Goal: Book appointment/travel/reservation

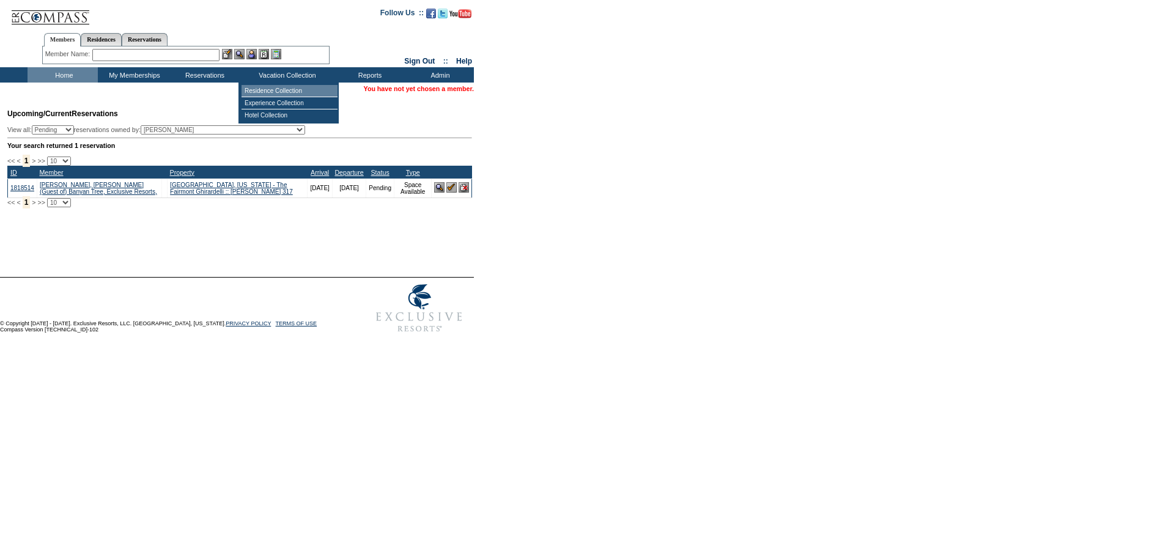
click at [287, 87] on td "Residence Collection" at bounding box center [289, 91] width 96 height 12
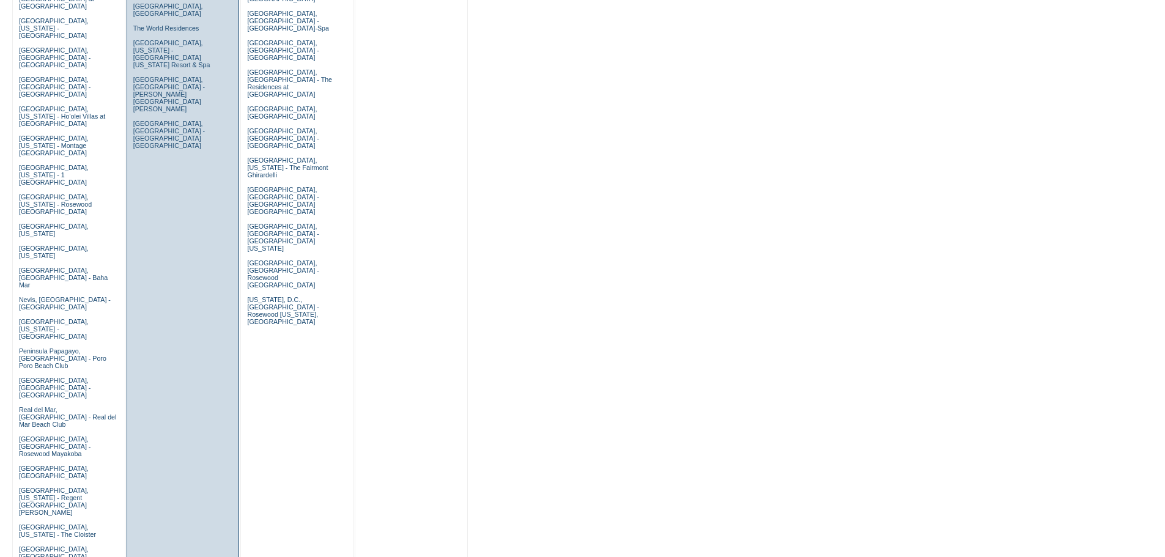
scroll to position [795, 0]
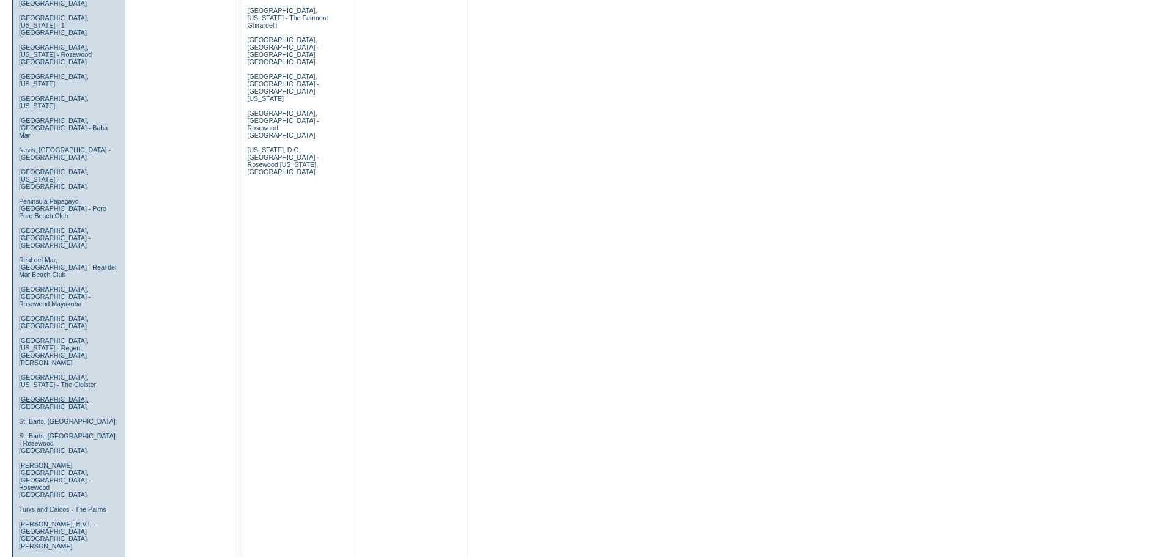
click at [31, 396] on link "Sicily, Italy" at bounding box center [54, 403] width 70 height 15
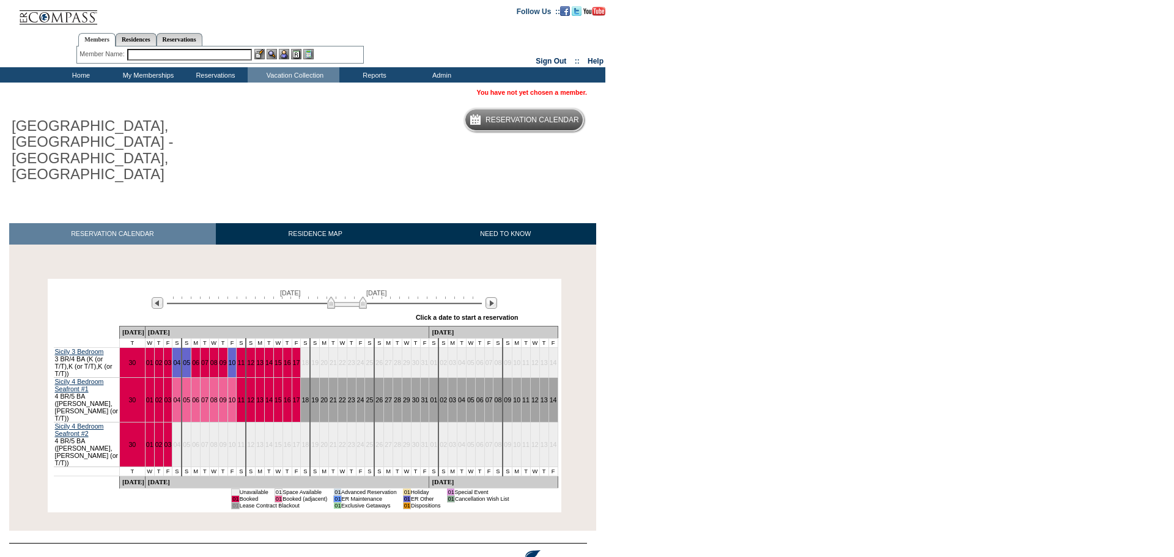
drag, startPoint x: 282, startPoint y: 260, endPoint x: 350, endPoint y: 248, distance: 69.6
click at [350, 289] on div "June 24, 2026 August 8, 2026" at bounding box center [322, 299] width 353 height 21
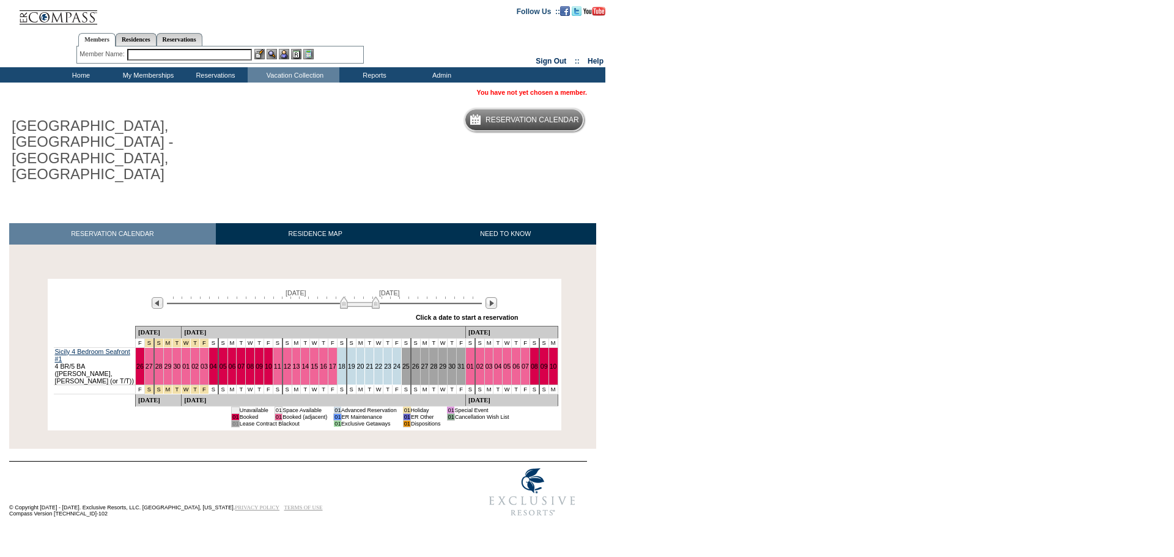
drag, startPoint x: 352, startPoint y: 254, endPoint x: 364, endPoint y: 253, distance: 12.3
click at [364, 297] on img at bounding box center [360, 303] width 40 height 12
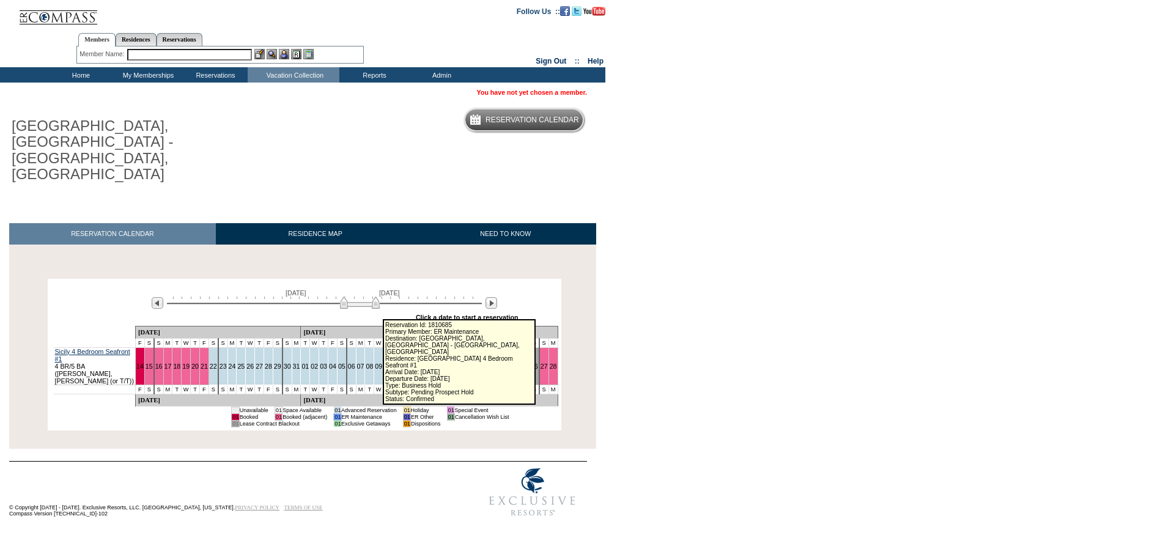
click at [402, 363] on link "12" at bounding box center [405, 366] width 7 height 7
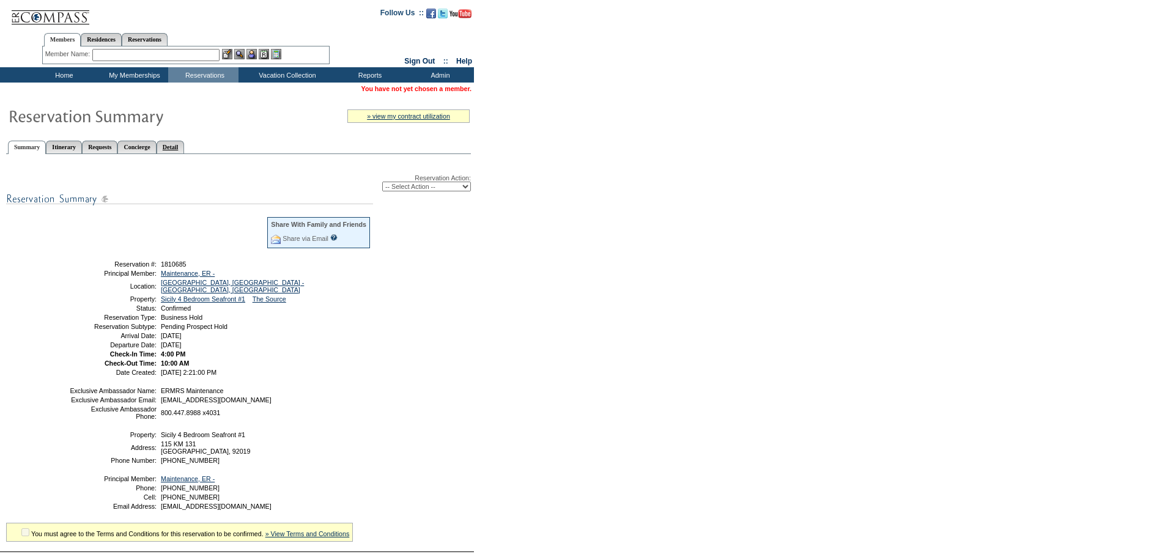
click at [185, 150] on link "Detail" at bounding box center [171, 147] width 28 height 13
